Goal: Information Seeking & Learning: Learn about a topic

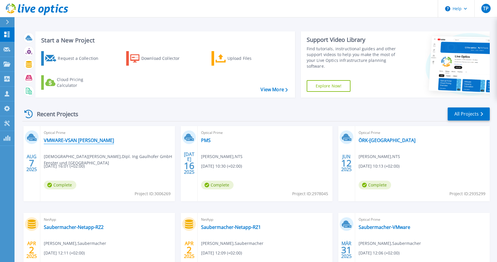
click at [83, 142] on link "VMWARE-VSAN [PERSON_NAME]" at bounding box center [79, 140] width 70 height 6
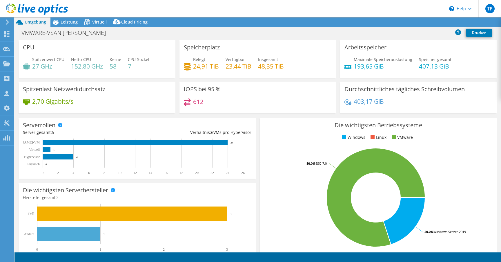
select select "EUFrankfurt"
click at [65, 20] on span "Leistung" at bounding box center [69, 22] width 17 height 6
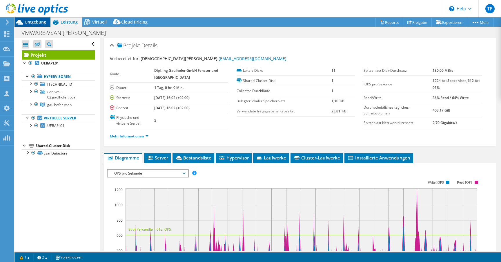
click at [33, 25] on div "Umgebung" at bounding box center [33, 21] width 36 height 9
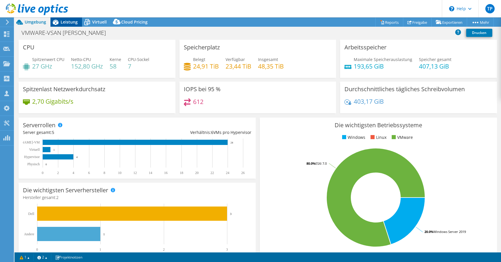
click at [68, 22] on span "Leistung" at bounding box center [69, 22] width 17 height 6
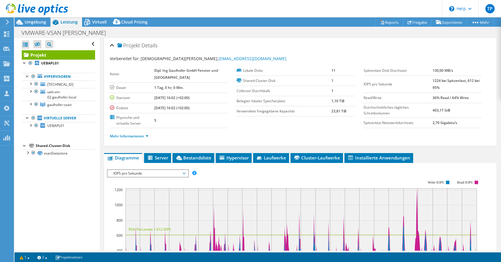
click at [168, 174] on span "IOPS pro Sekunde" at bounding box center [148, 173] width 75 height 7
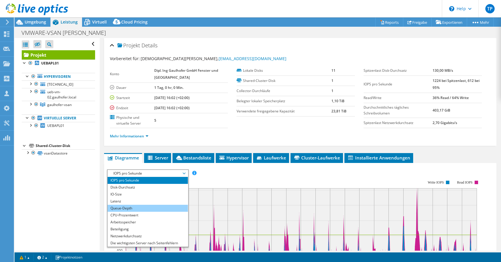
drag, startPoint x: 148, startPoint y: 214, endPoint x: 151, endPoint y: 210, distance: 5.6
click at [148, 214] on li "CPU-Prozentwert" at bounding box center [148, 214] width 80 height 7
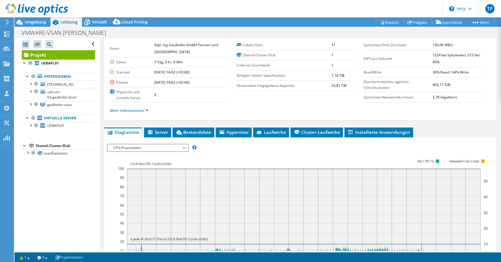
scroll to position [108, 0]
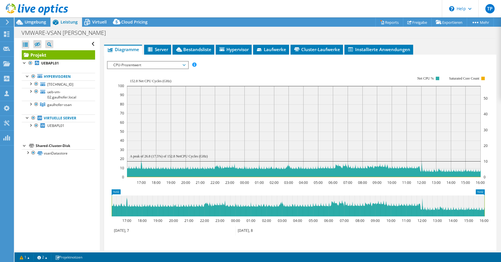
click at [157, 69] on rect at bounding box center [303, 127] width 370 height 116
click at [158, 67] on span "CPU-Prozentwert" at bounding box center [148, 65] width 75 height 7
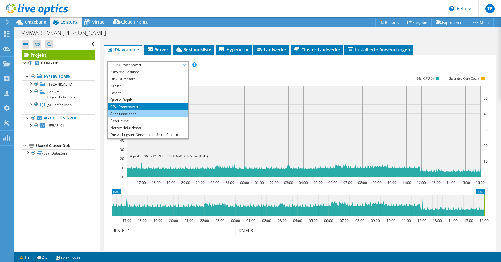
click at [141, 110] on li "Arbeitsspeicher" at bounding box center [148, 113] width 80 height 7
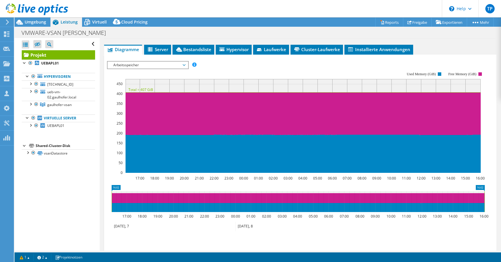
click at [145, 64] on span "Arbeitsspeicher" at bounding box center [148, 65] width 75 height 7
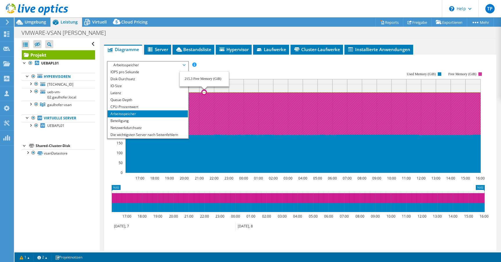
click at [245, 94] on icon at bounding box center [303, 113] width 356 height 43
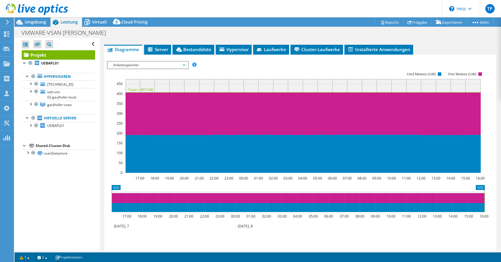
click at [121, 65] on span "Arbeitsspeicher" at bounding box center [148, 65] width 75 height 7
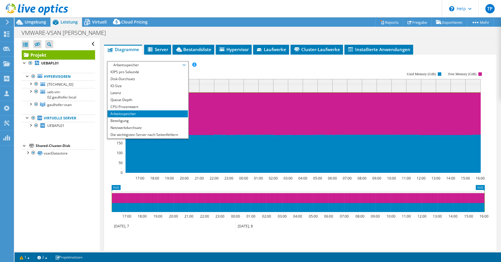
drag, startPoint x: 247, startPoint y: 57, endPoint x: 242, endPoint y: 56, distance: 5.1
click at [247, 58] on div "IOPS pro Sekunde Disk-Durchsatz IO-Size Latenz Queue-Depth CPU-Prozentwert Arbe…" at bounding box center [300, 157] width 387 height 205
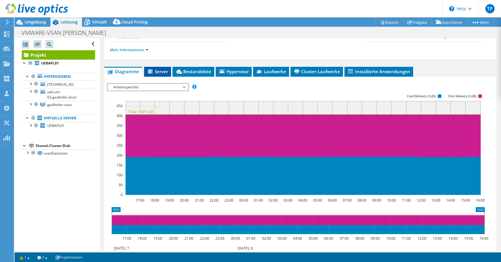
scroll to position [0, 0]
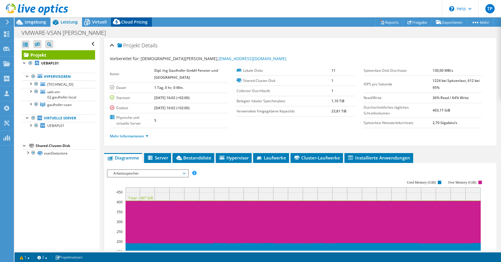
click at [129, 19] on span "Cloud Pricing" at bounding box center [134, 22] width 26 height 6
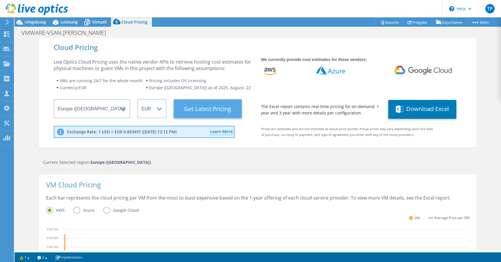
click at [209, 112] on Latest "Get Latest Pricing" at bounding box center [208, 108] width 68 height 19
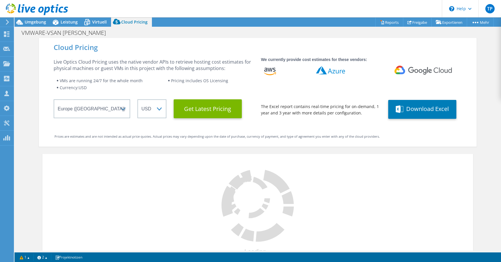
select select "EUR"
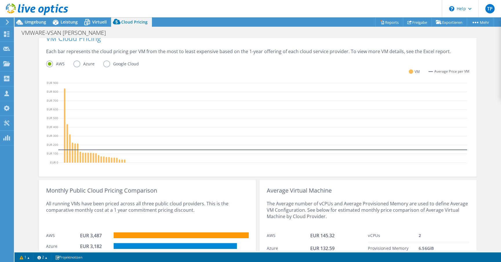
scroll to position [72, 0]
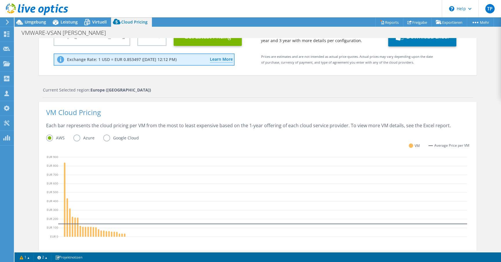
click at [81, 138] on label "Azure" at bounding box center [88, 137] width 30 height 7
click at [0, 0] on input "Azure" at bounding box center [0, 0] width 0 height 0
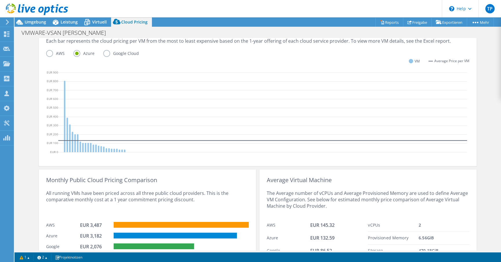
scroll to position [184, 0]
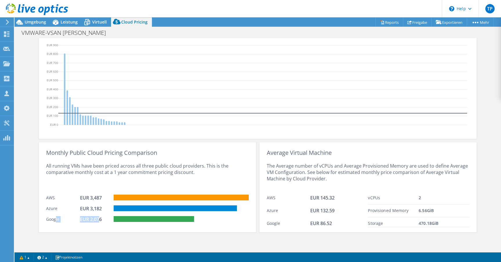
drag, startPoint x: 98, startPoint y: 220, endPoint x: 54, endPoint y: 221, distance: 43.5
click at [54, 221] on div "Google EUR 2,076" at bounding box center [147, 218] width 203 height 11
drag, startPoint x: 53, startPoint y: 221, endPoint x: 49, endPoint y: 221, distance: 4.4
click at [51, 222] on div "Google" at bounding box center [63, 220] width 34 height 8
drag, startPoint x: 49, startPoint y: 209, endPoint x: 113, endPoint y: 208, distance: 63.5
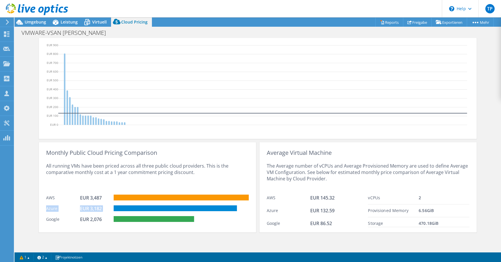
click at [113, 208] on div "Monthly Public Cloud Pricing Comparison All running VMs have been priced across…" at bounding box center [147, 187] width 217 height 90
click at [115, 208] on rect at bounding box center [175, 208] width 123 height 6
drag, startPoint x: 439, startPoint y: 221, endPoint x: 265, endPoint y: 196, distance: 176.1
click at [265, 196] on div "Average Virtual Machine The Average number of vCPUs and Average Provisioned Mem…" at bounding box center [368, 187] width 217 height 90
click at [304, 173] on div "The Average number of vCPUs and Average Provisioned Memory are used to define A…" at bounding box center [368, 174] width 203 height 36
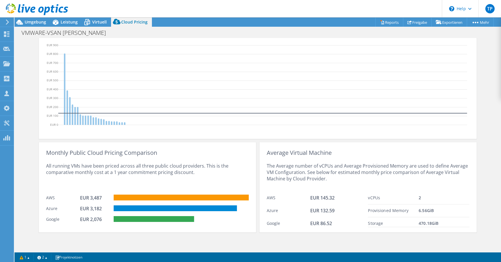
scroll to position [0, 0]
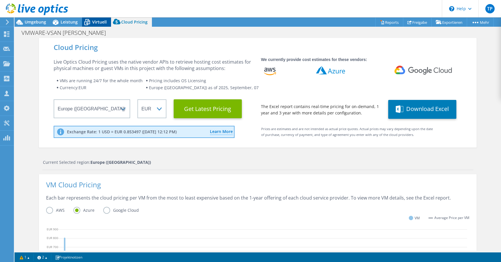
drag, startPoint x: 85, startPoint y: 23, endPoint x: 88, endPoint y: 24, distance: 3.0
click at [85, 23] on icon at bounding box center [87, 22] width 10 height 10
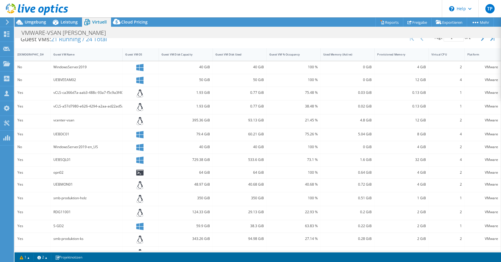
scroll to position [135, 0]
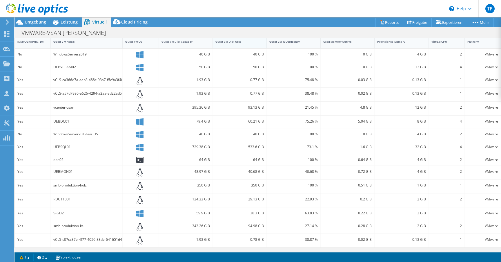
click at [236, 44] on div "Guest VM Disk Used" at bounding box center [236, 41] width 47 height 9
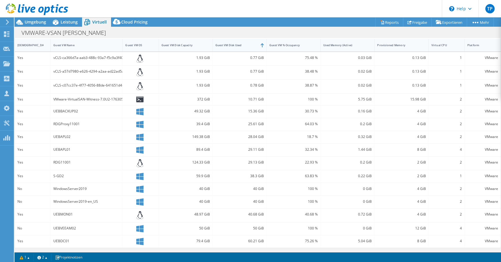
click at [236, 45] on div "Guest VM Disk Used" at bounding box center [236, 45] width 41 height 4
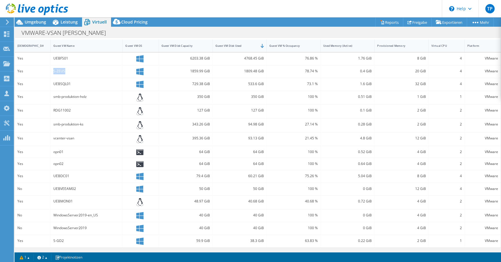
drag, startPoint x: 64, startPoint y: 70, endPoint x: 51, endPoint y: 70, distance: 13.1
click at [51, 70] on div "S-ZEUS" at bounding box center [87, 71] width 72 height 12
click at [93, 69] on div "S-ZEUS" at bounding box center [86, 71] width 66 height 6
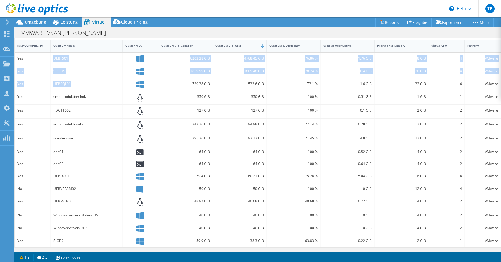
drag, startPoint x: 73, startPoint y: 85, endPoint x: 48, endPoint y: 61, distance: 34.9
click at [48, 61] on div "Yes UEBFS01 6203.38 GiB 4768.45 GiB 76.86 % 1.76 GiB 8 GiB 4 VMware Yes S-ZEUS …" at bounding box center [258, 150] width 486 height 195
drag, startPoint x: 50, startPoint y: 61, endPoint x: 57, endPoint y: 72, distance: 12.9
click at [50, 62] on div "Yes UEBFS01 6203.38 GiB 4768.45 GiB 76.86 % 1.76 GiB 8 GiB 4 VMware" at bounding box center [258, 59] width 486 height 12
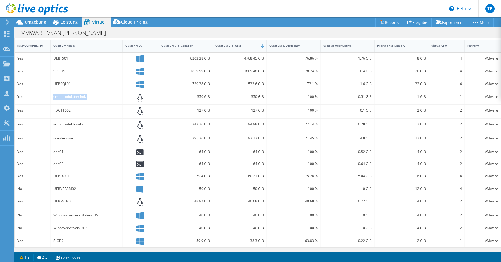
drag, startPoint x: 90, startPoint y: 95, endPoint x: 50, endPoint y: 95, distance: 39.5
click at [50, 95] on div "Yes smb-produktion-holz 350 GiB 350 GiB 100 % 0.51 GiB 1 GiB 1 VMware" at bounding box center [258, 98] width 486 height 14
click at [99, 97] on div "smb-produktion-holz" at bounding box center [86, 96] width 66 height 6
drag, startPoint x: 53, startPoint y: 95, endPoint x: 102, endPoint y: 97, distance: 49.4
click at [102, 97] on div "smb-produktion-holz" at bounding box center [87, 98] width 72 height 14
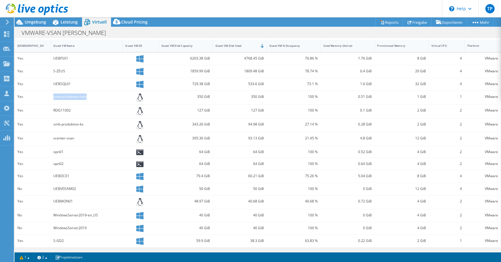
click at [102, 97] on div "smb-produktion-holz" at bounding box center [86, 96] width 66 height 6
drag, startPoint x: 83, startPoint y: 122, endPoint x: 56, endPoint y: 119, distance: 27.1
click at [56, 119] on div "smb-produktion-ks" at bounding box center [87, 125] width 72 height 14
click at [289, 111] on div "100 %" at bounding box center [294, 110] width 48 height 6
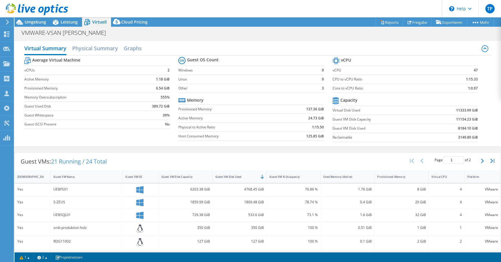
click at [472, 111] on b "11333.99 GiB" at bounding box center [467, 110] width 22 height 6
drag, startPoint x: 458, startPoint y: 110, endPoint x: 441, endPoint y: 110, distance: 16.8
click at [441, 110] on section "vCPU vCPU 47 CPU to vCPU Ratio 1:15.33 Core to vCPU Ratio 1:0.97 Capacity Virtu…" at bounding box center [410, 100] width 154 height 89
click at [441, 110] on td "11333.99 GiB" at bounding box center [453, 110] width 50 height 9
drag, startPoint x: 343, startPoint y: 129, endPoint x: 477, endPoint y: 131, distance: 133.8
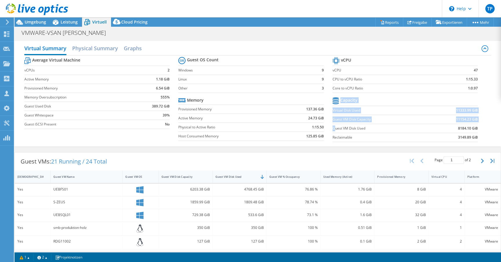
click at [477, 131] on section "vCPU vCPU 47 CPU to vCPU Ratio 1:15.33 Core to vCPU Ratio 1:0.97 Capacity Virtu…" at bounding box center [410, 100] width 154 height 89
click at [473, 121] on b "11154.23 GiB" at bounding box center [467, 119] width 22 height 6
